Goal: Obtain resource: Obtain resource

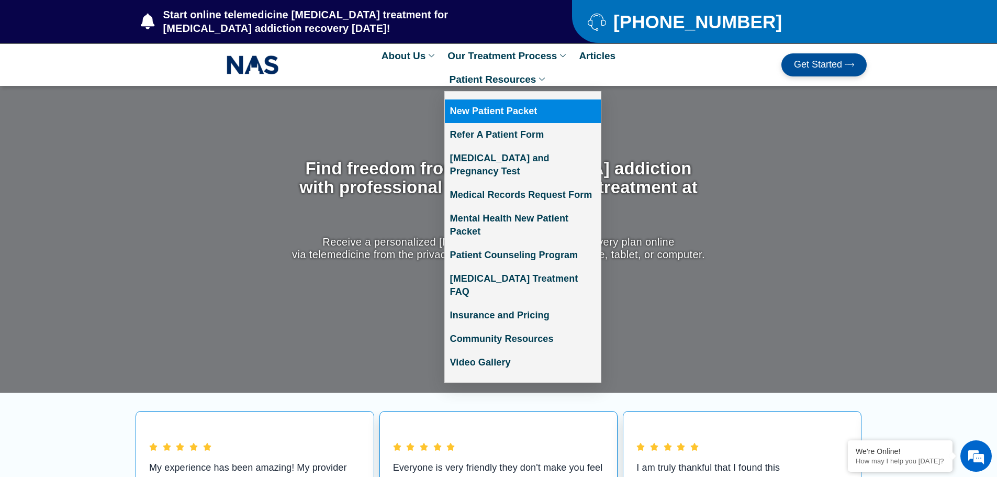
click at [498, 116] on link "New Patient Packet" at bounding box center [523, 111] width 156 height 24
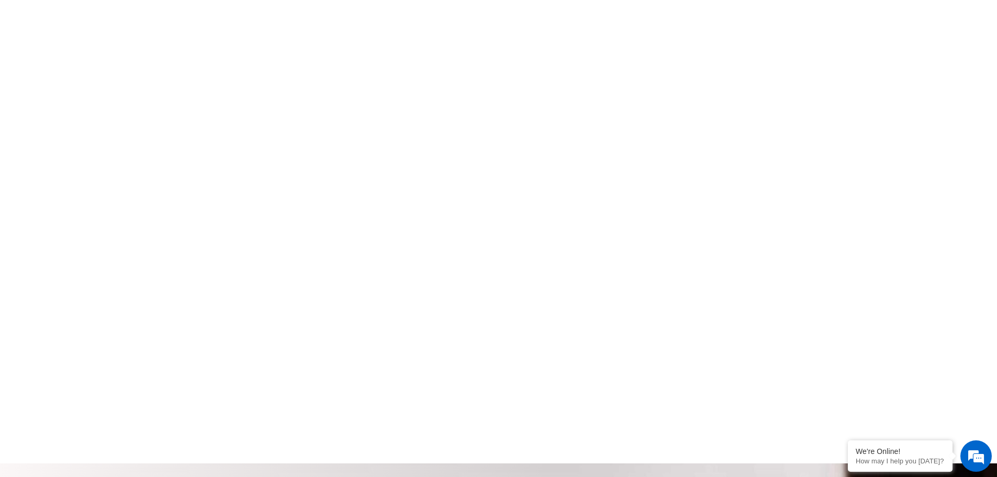
scroll to position [471, 0]
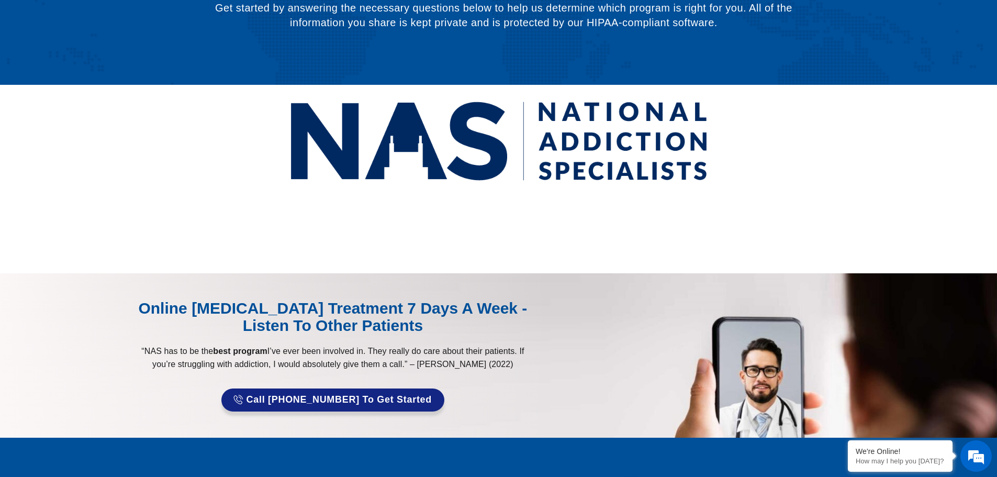
scroll to position [177, 0]
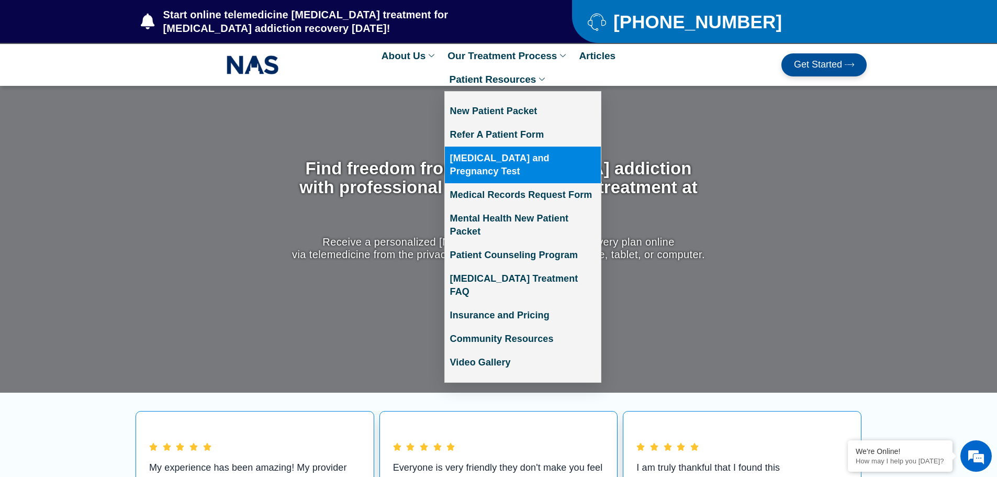
click at [526, 159] on link "[MEDICAL_DATA] and Pregnancy Test" at bounding box center [523, 165] width 156 height 37
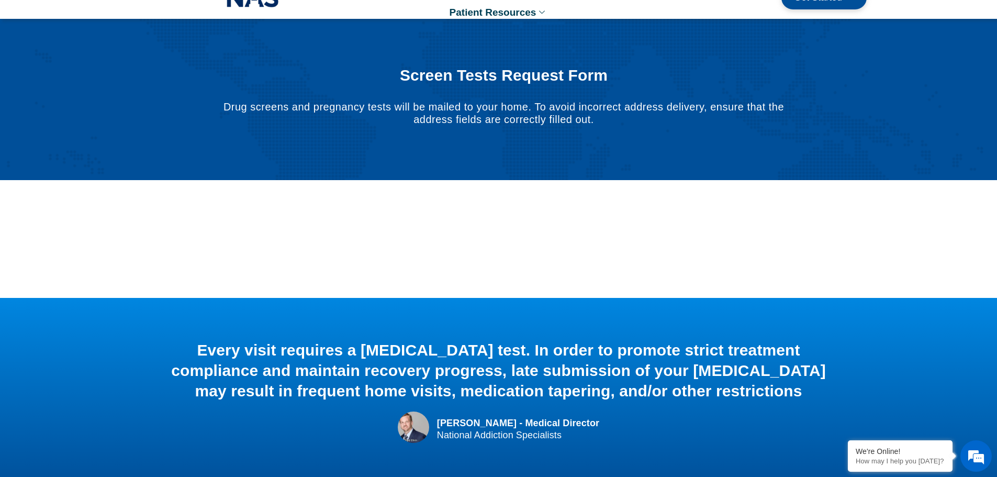
scroll to position [66, 0]
